Goal: Task Accomplishment & Management: Use online tool/utility

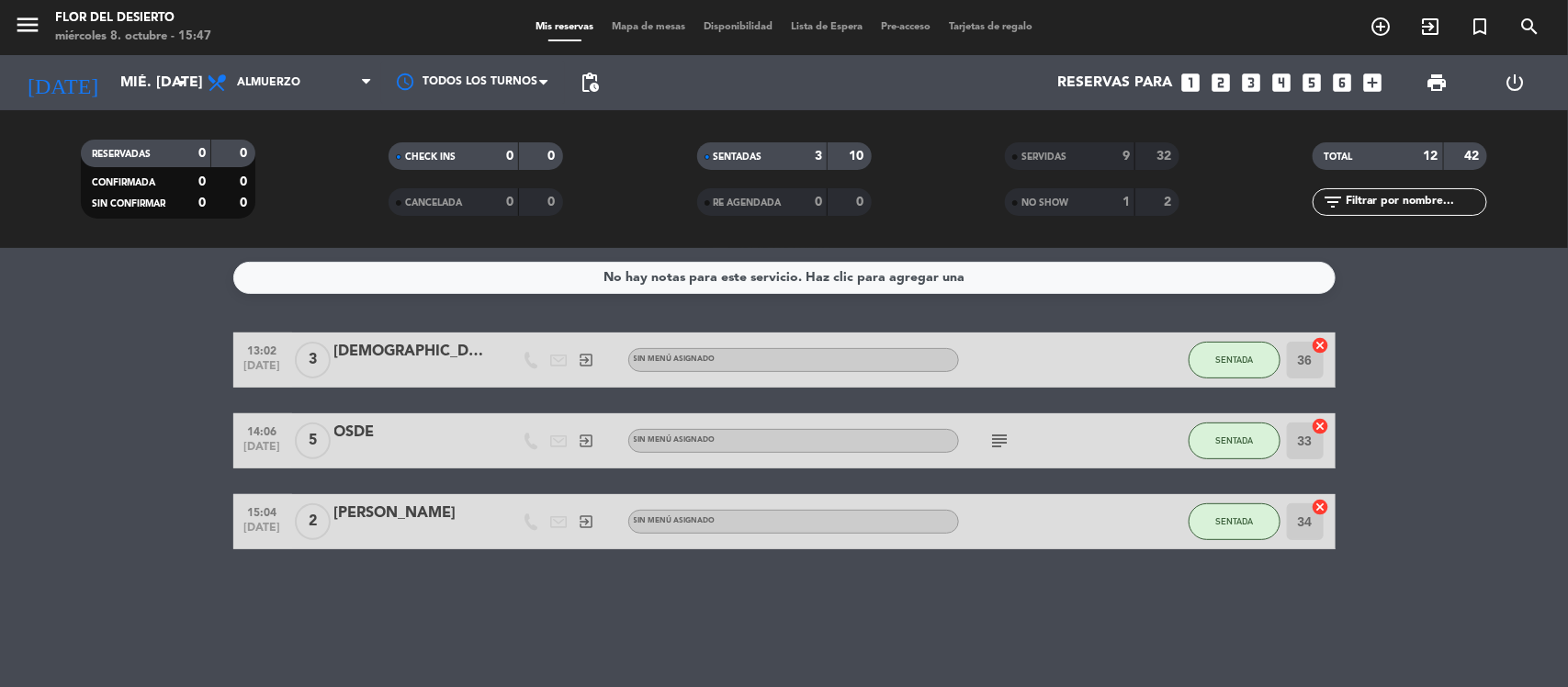
click at [653, 25] on span "Mapa de mesas" at bounding box center [649, 27] width 92 height 11
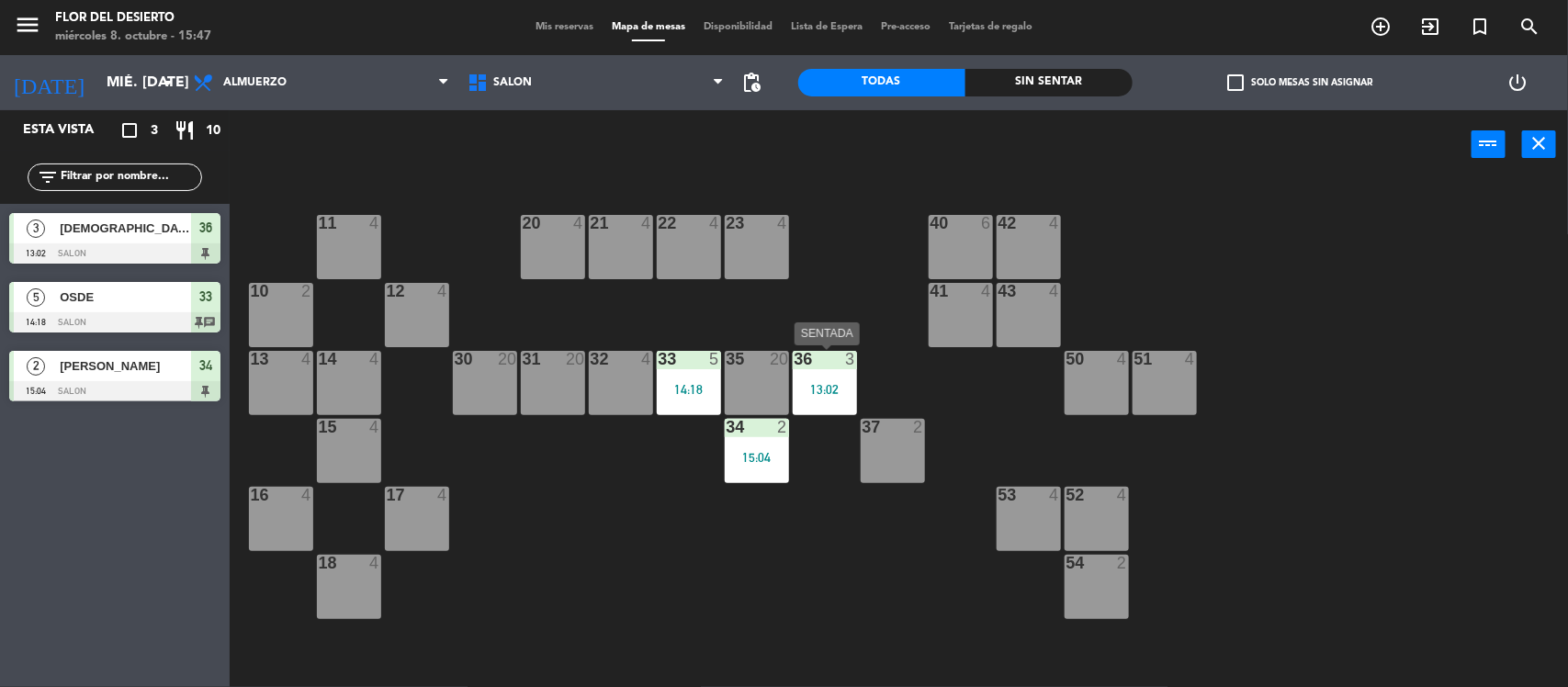
click at [850, 366] on div "3" at bounding box center [850, 359] width 11 height 16
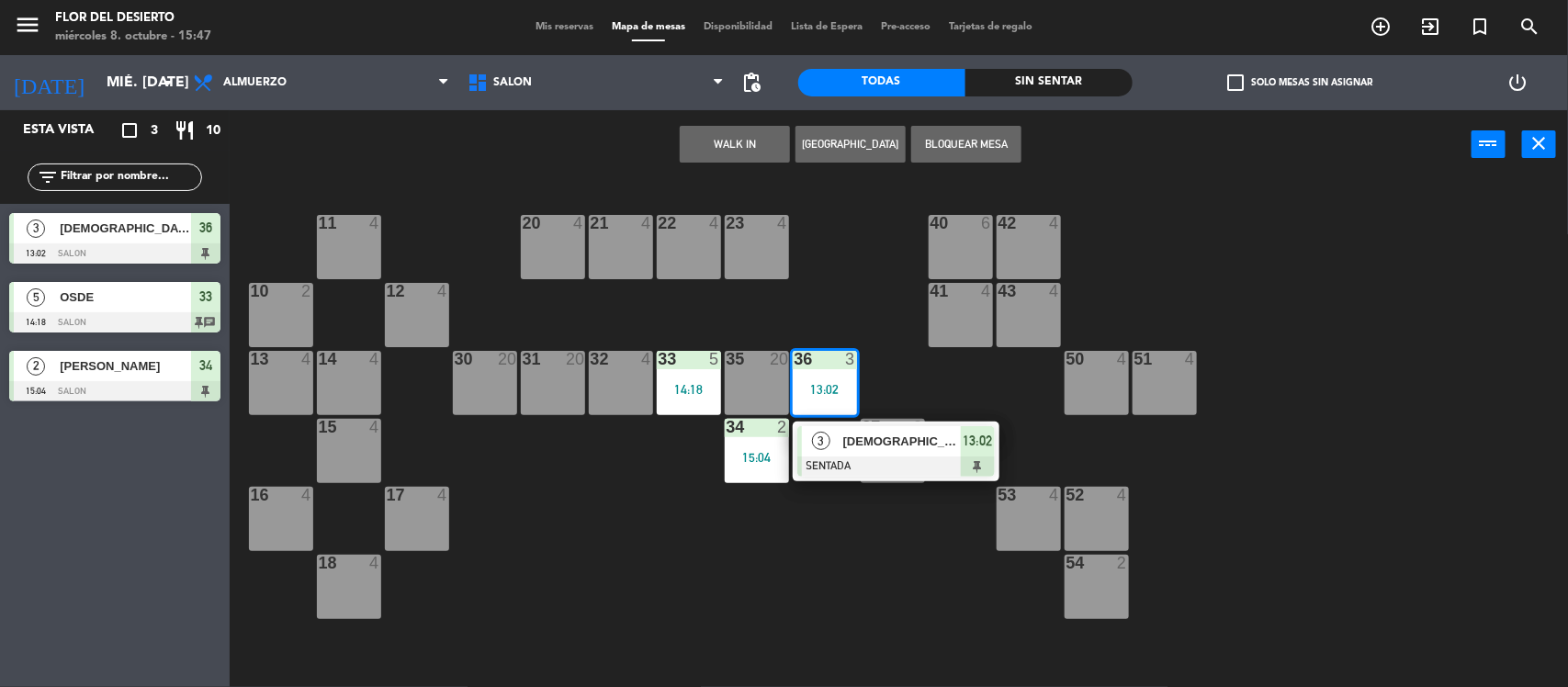
click at [878, 410] on div "11 4 20 4 21 4 22 4 23 4 40 6 42 4 10 2 12 4 41 4 43 4 13 4 14 4 30 20 31 20 32…" at bounding box center [907, 437] width 1323 height 509
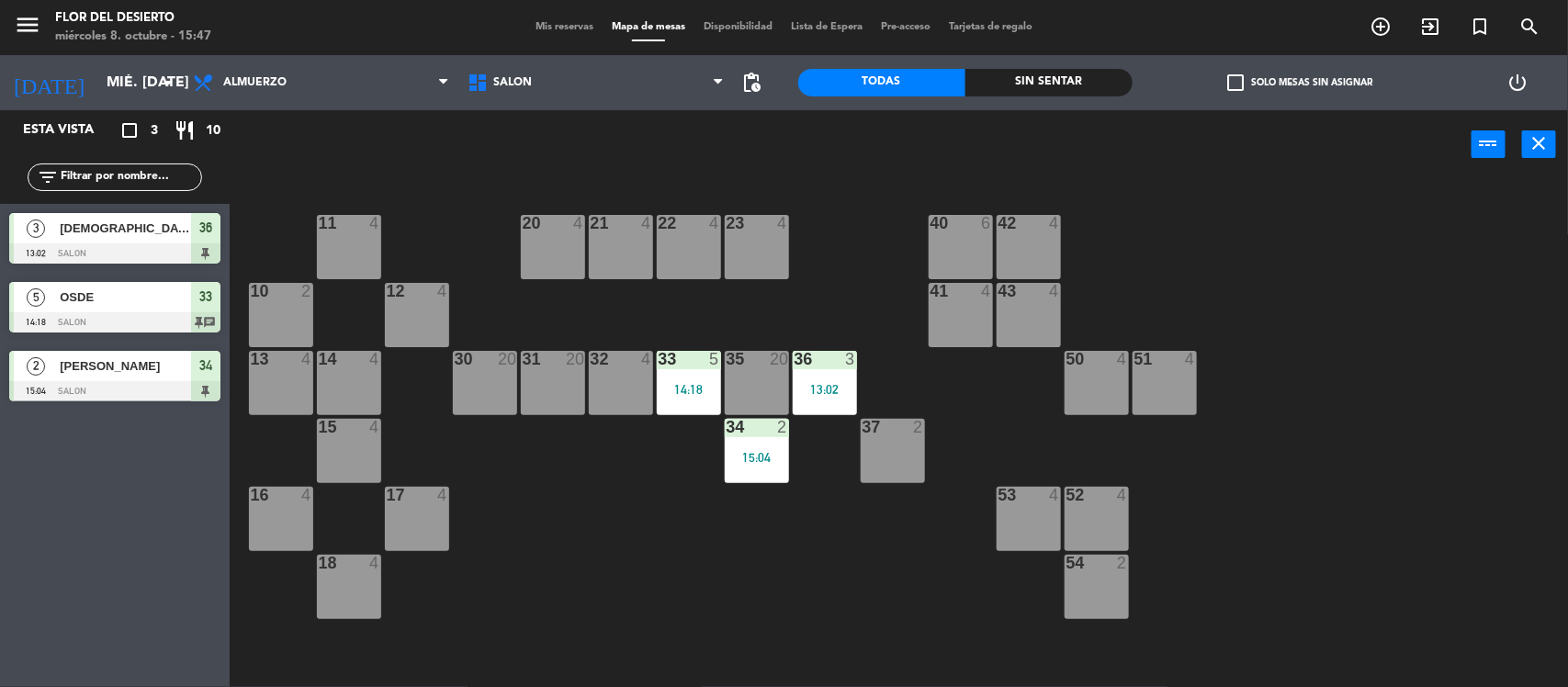
click at [786, 397] on div "35 20" at bounding box center [756, 383] width 64 height 64
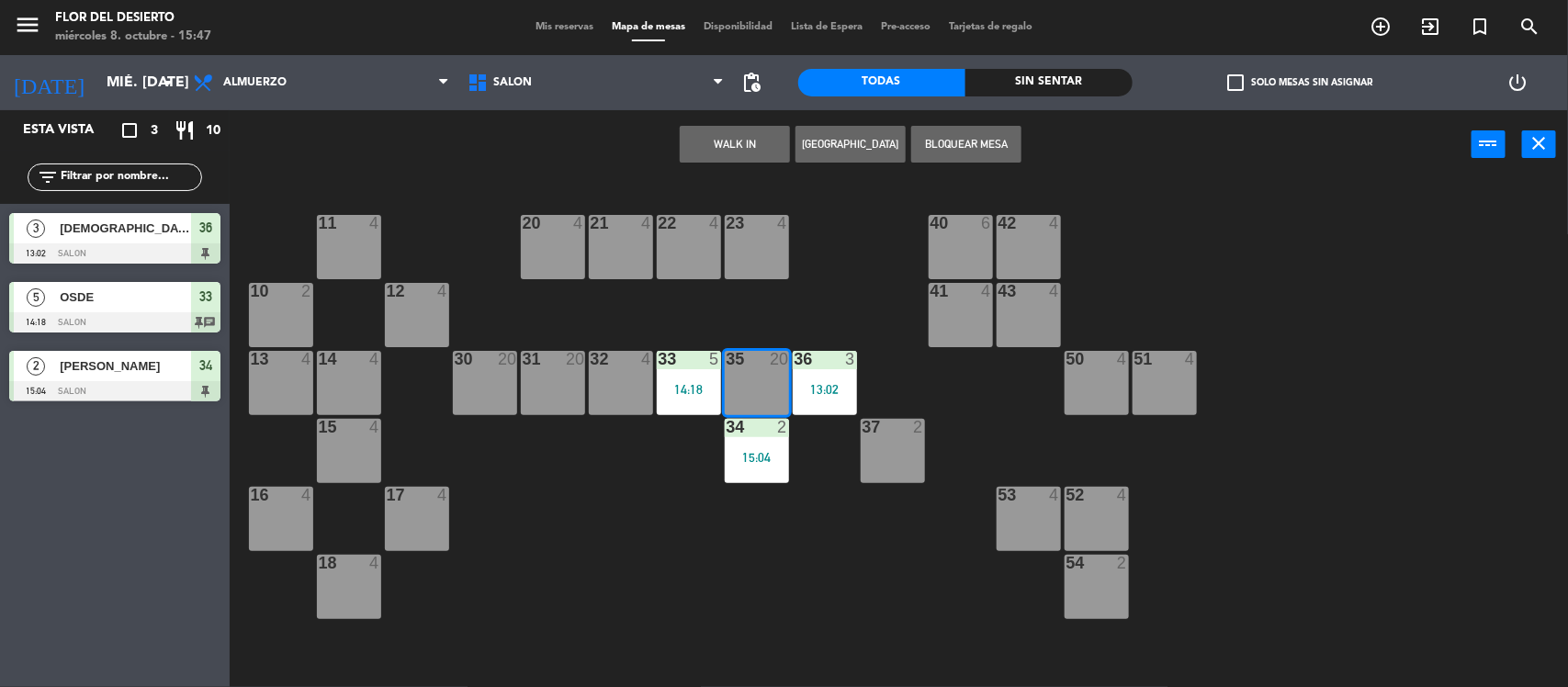
click at [813, 439] on div "11 4 20 4 21 4 22 4 23 4 40 6 42 4 10 2 12 4 41 4 43 4 13 4 14 4 30 20 31 20 32…" at bounding box center [907, 437] width 1323 height 509
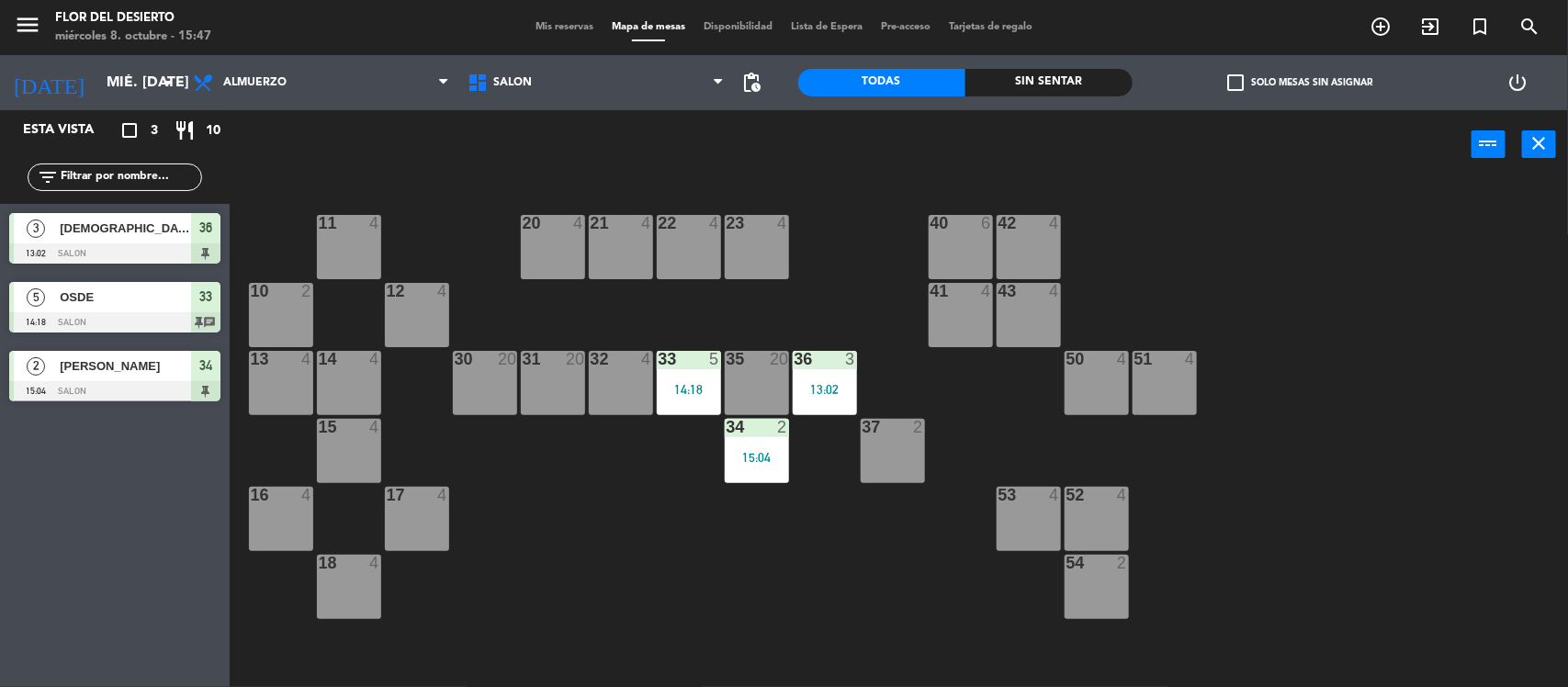
click at [816, 416] on div "11 4 20 4 21 4 22 4 23 4 40 6 42 4 10 2 12 4 41 4 43 4 13 4 14 4 30 20 31 20 32…" at bounding box center [907, 437] width 1323 height 509
click at [829, 402] on div "36 3 13:02" at bounding box center [824, 383] width 64 height 64
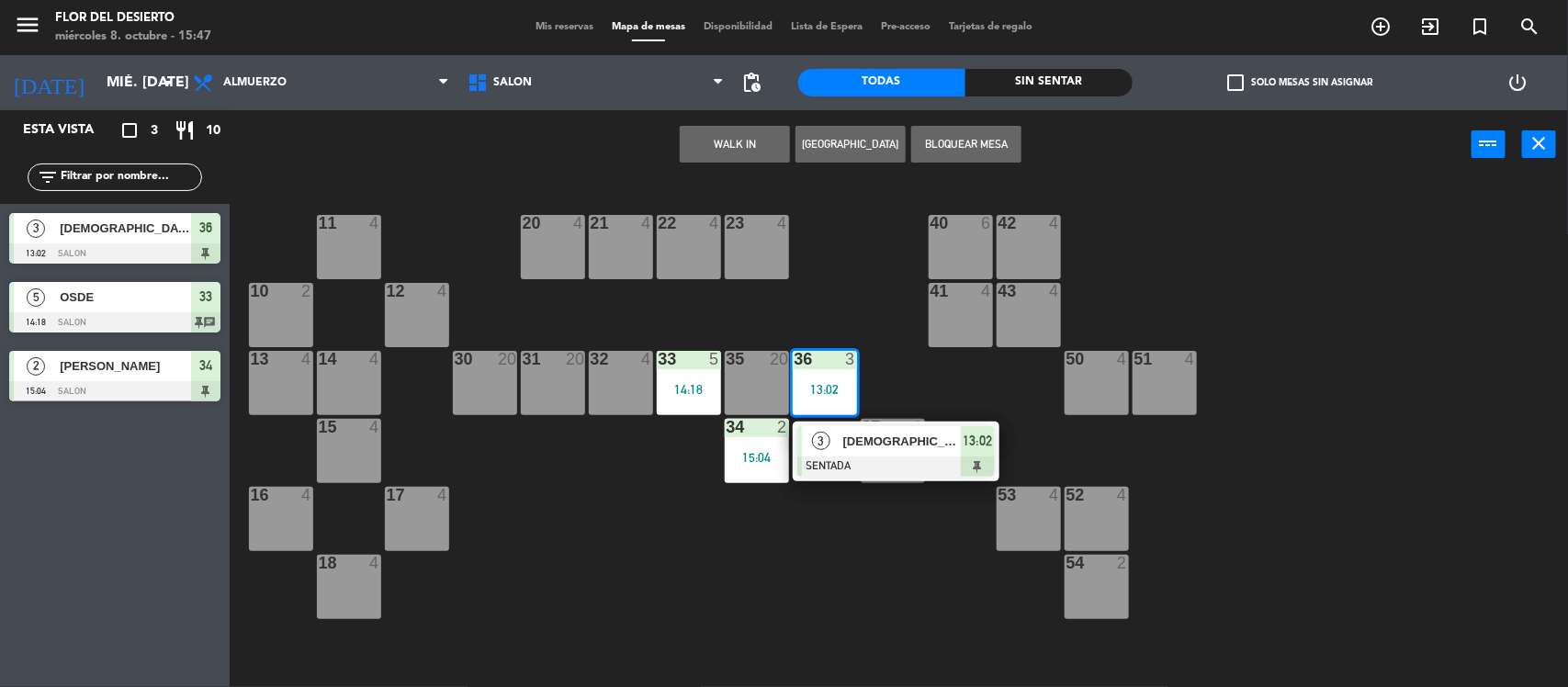
click at [841, 461] on div at bounding box center [896, 466] width 198 height 20
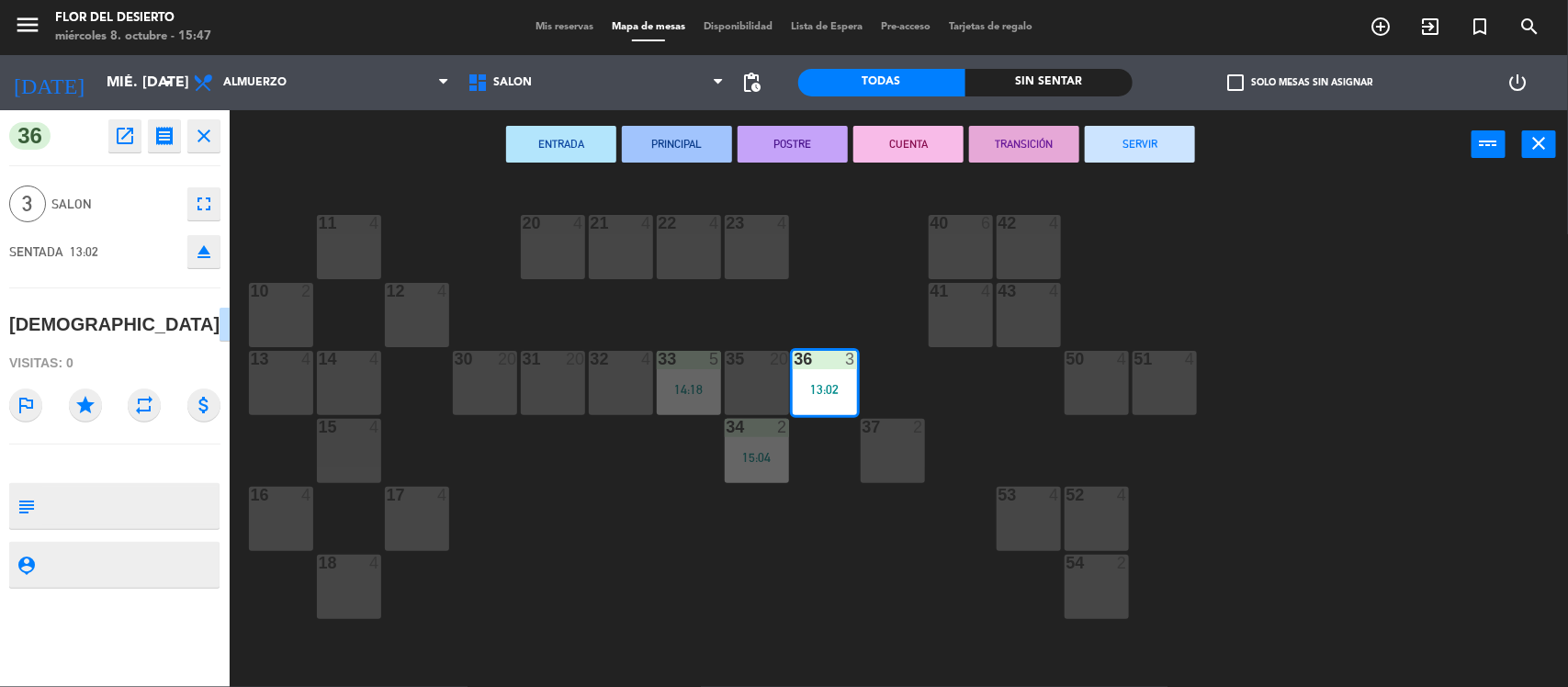
click at [1128, 139] on button "SERVIR" at bounding box center [1140, 144] width 110 height 36
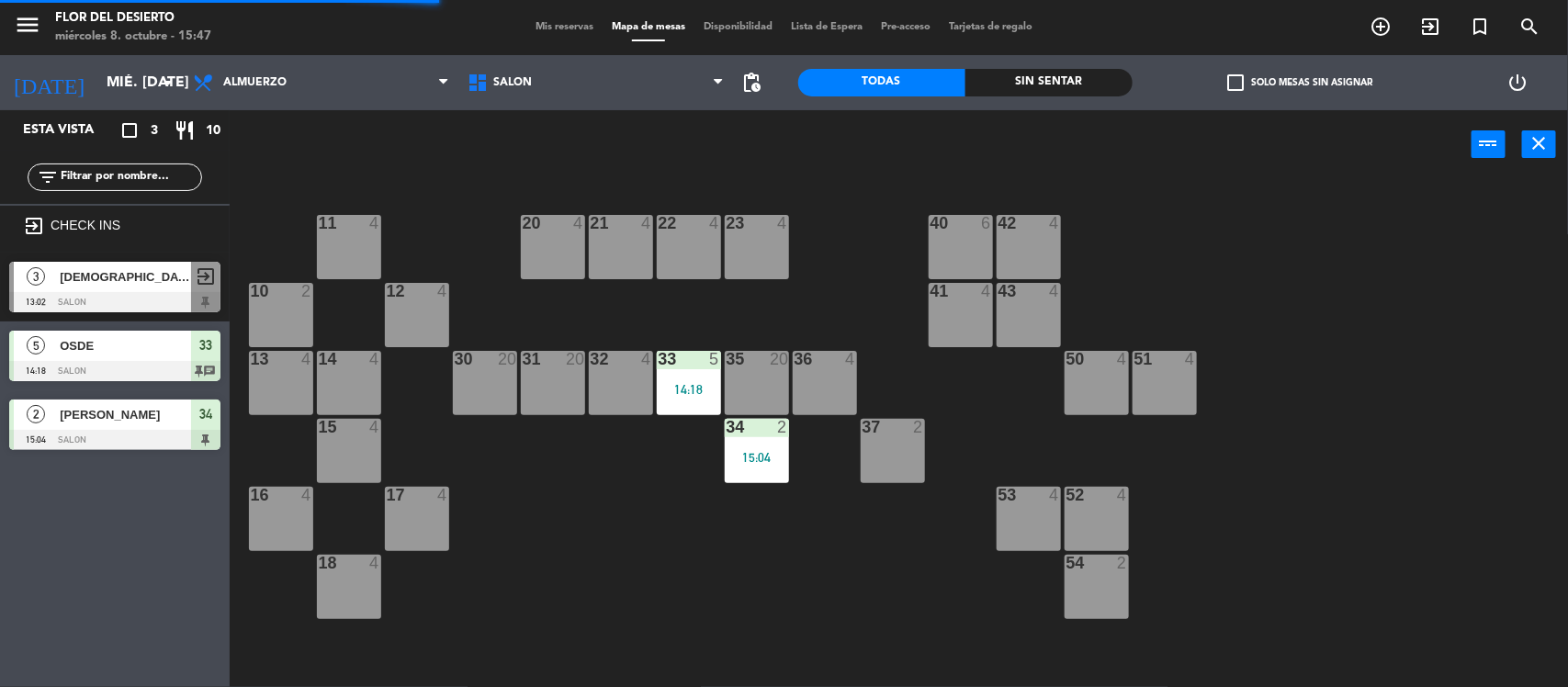
click at [753, 465] on div "34 2 15:04" at bounding box center [756, 451] width 64 height 64
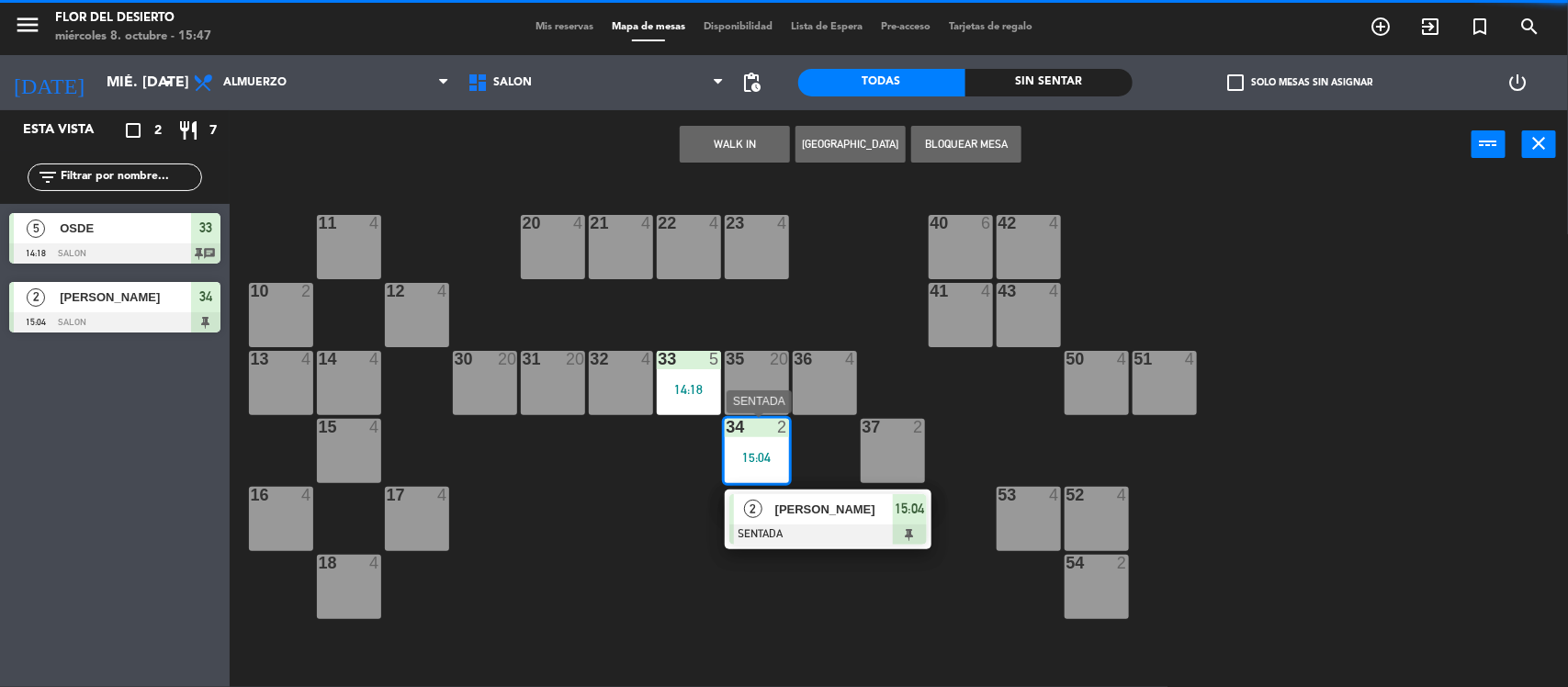
click at [789, 525] on div at bounding box center [828, 534] width 198 height 20
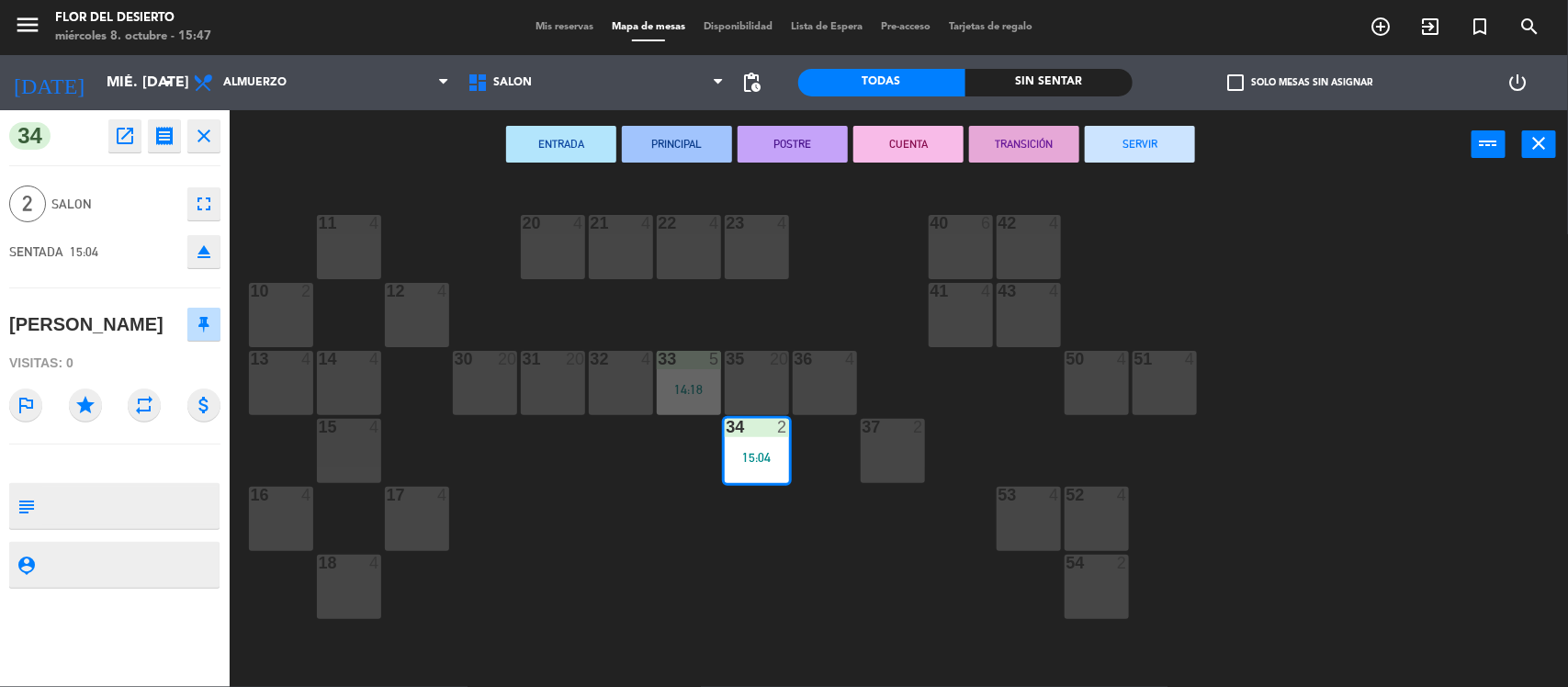
drag, startPoint x: 1133, startPoint y: 129, endPoint x: 921, endPoint y: 264, distance: 251.3
click at [1131, 130] on button "SERVIR" at bounding box center [1140, 144] width 110 height 36
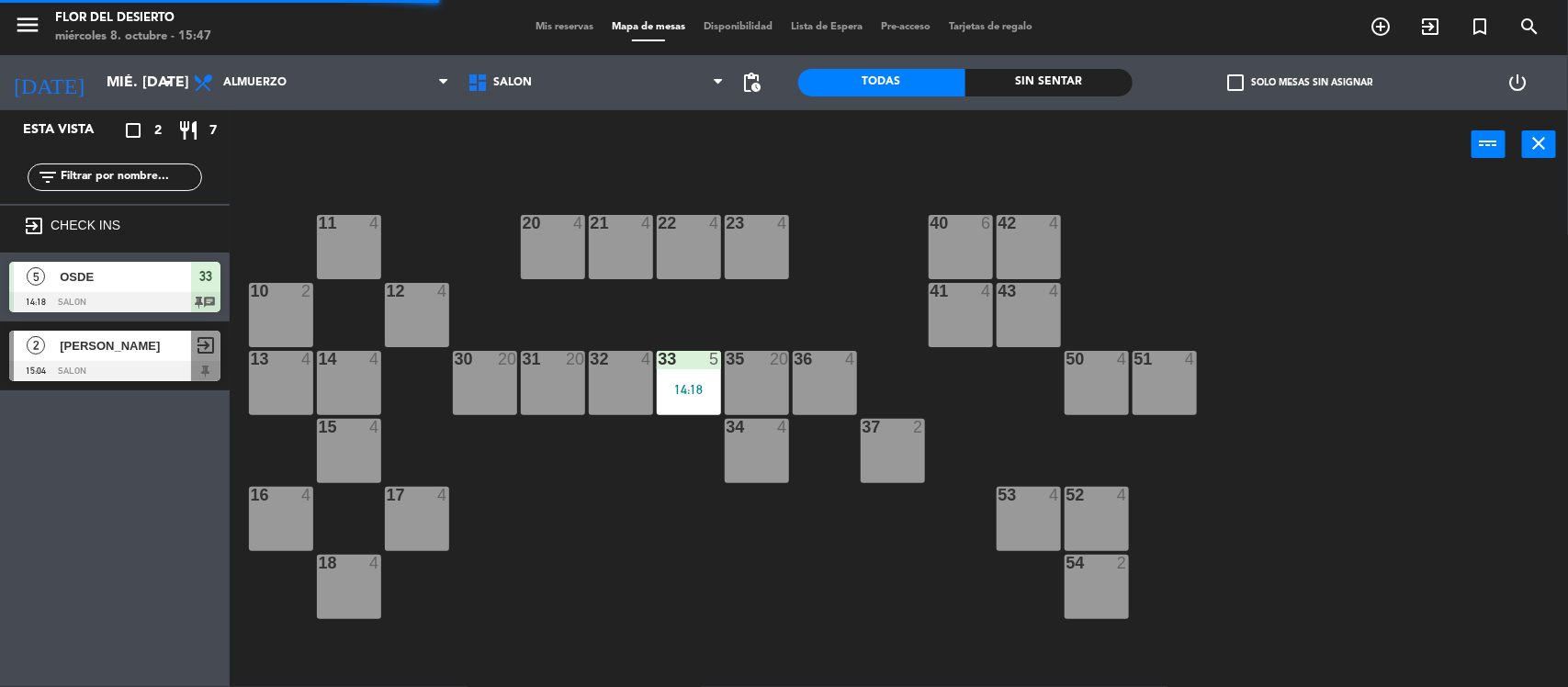
click at [661, 401] on div "33 5 14:18" at bounding box center [689, 383] width 64 height 64
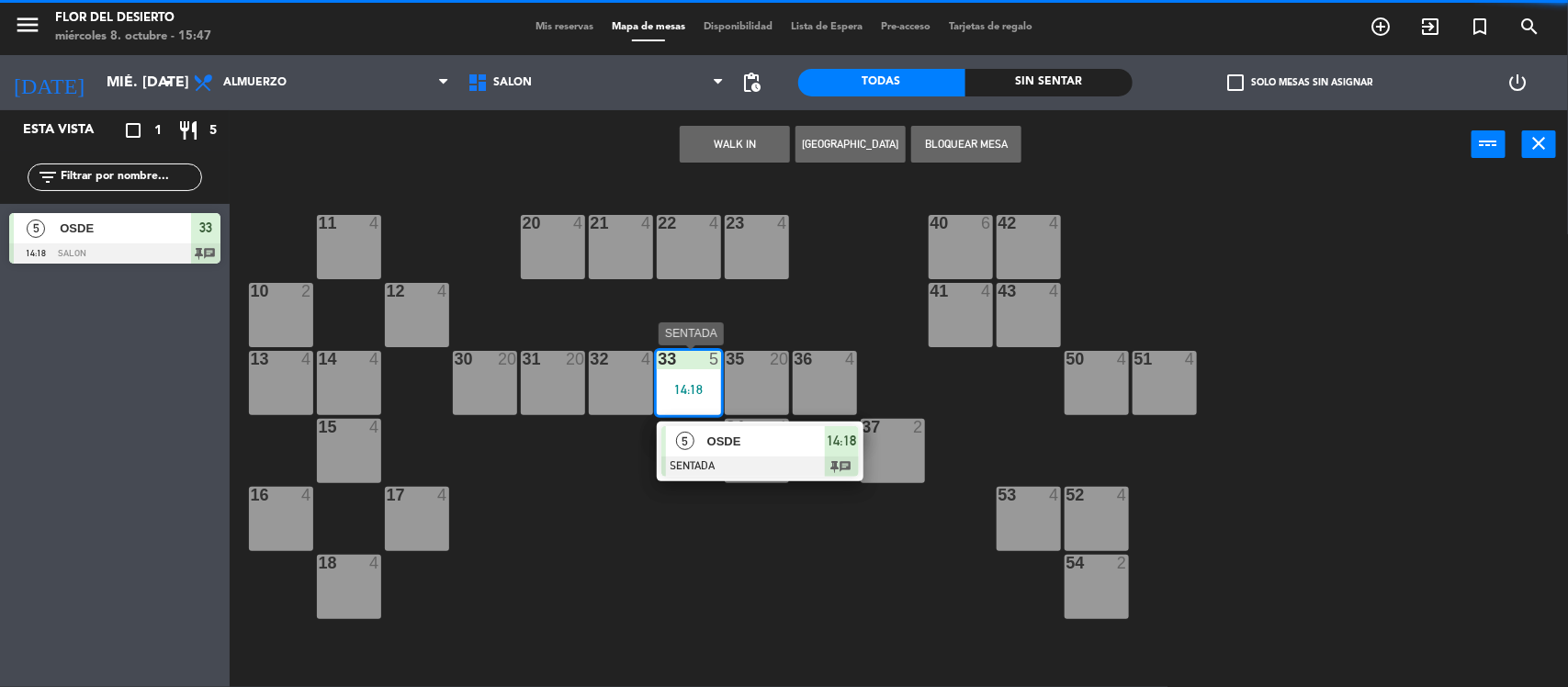
click at [699, 457] on div at bounding box center [760, 466] width 198 height 20
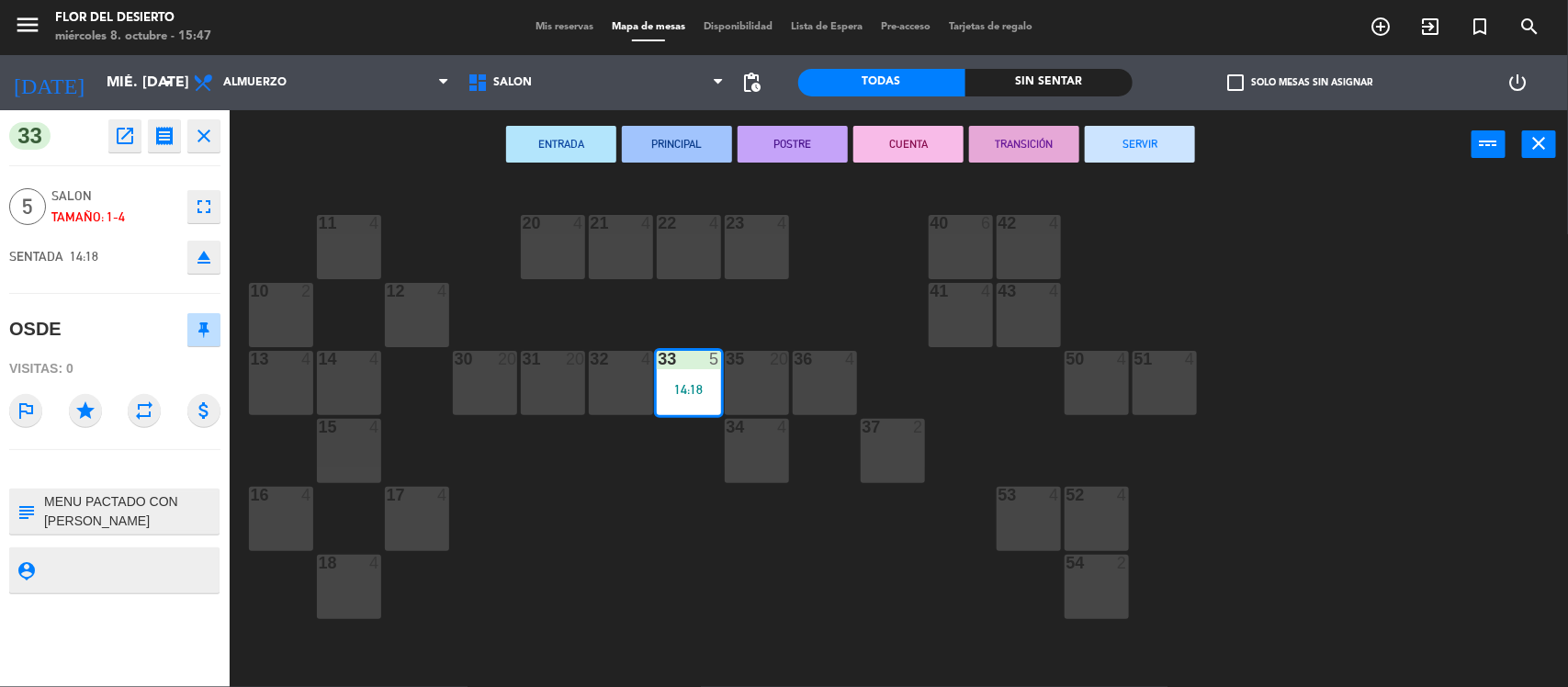
click at [1150, 149] on button "SERVIR" at bounding box center [1140, 144] width 110 height 36
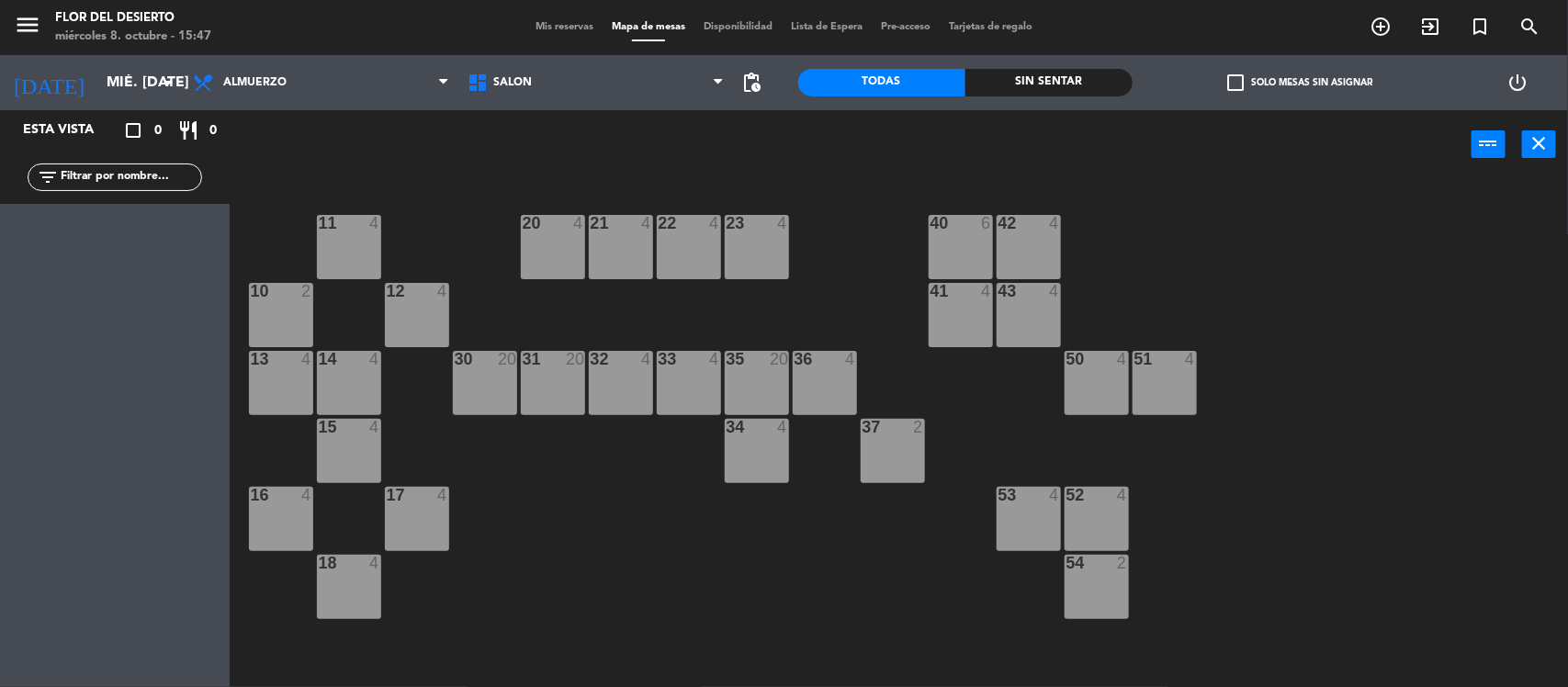
click at [549, 37] on div "menu [PERSON_NAME] DEL DESIERTO miércoles 8. octubre - 15:47 Mis reservas Mapa …" at bounding box center [784, 27] width 1568 height 55
click at [558, 33] on div "Mis reservas Mapa de mesas Disponibilidad Lista de Espera Pre-acceso Tarjetas d…" at bounding box center [784, 27] width 515 height 16
click at [561, 29] on span "Mis reservas" at bounding box center [564, 27] width 76 height 11
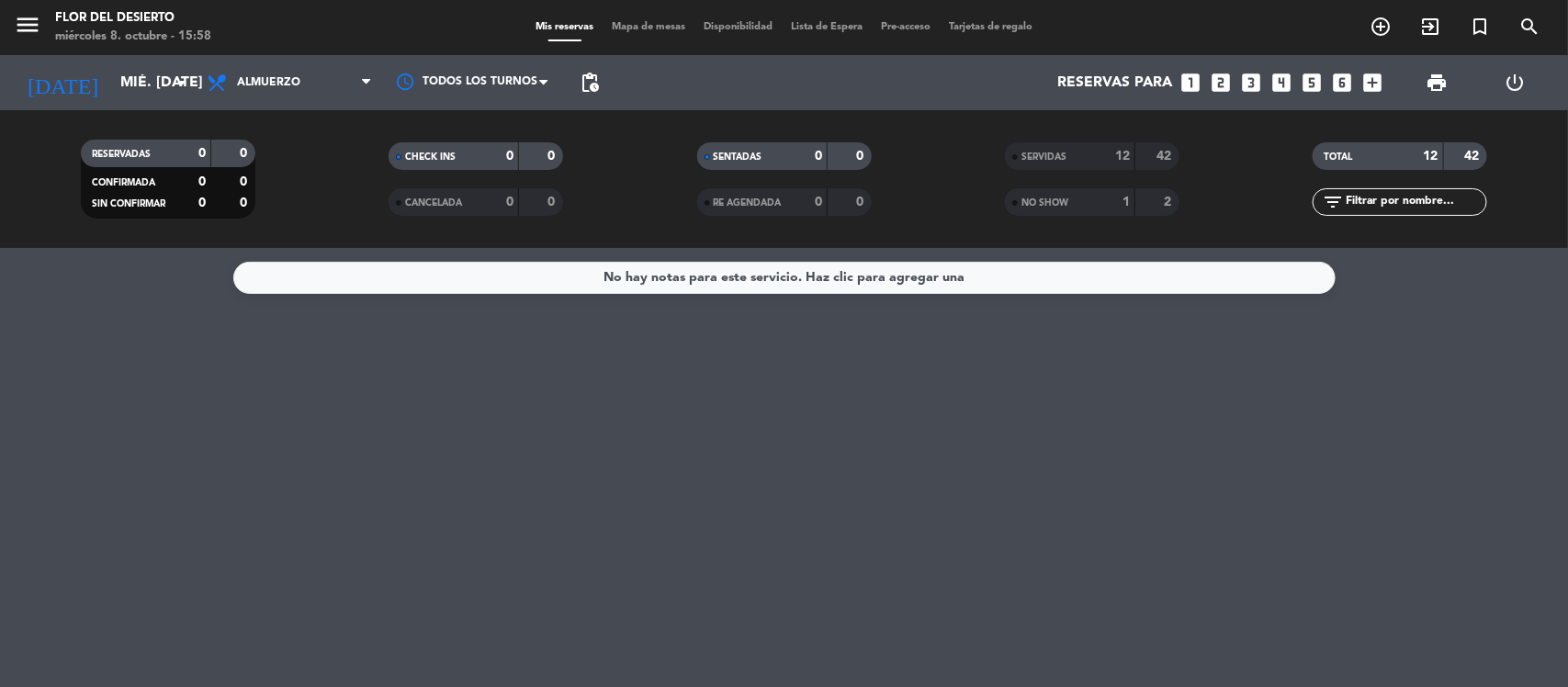
click at [630, 26] on span "Mapa de mesas" at bounding box center [649, 27] width 92 height 11
